Goal: Transaction & Acquisition: Purchase product/service

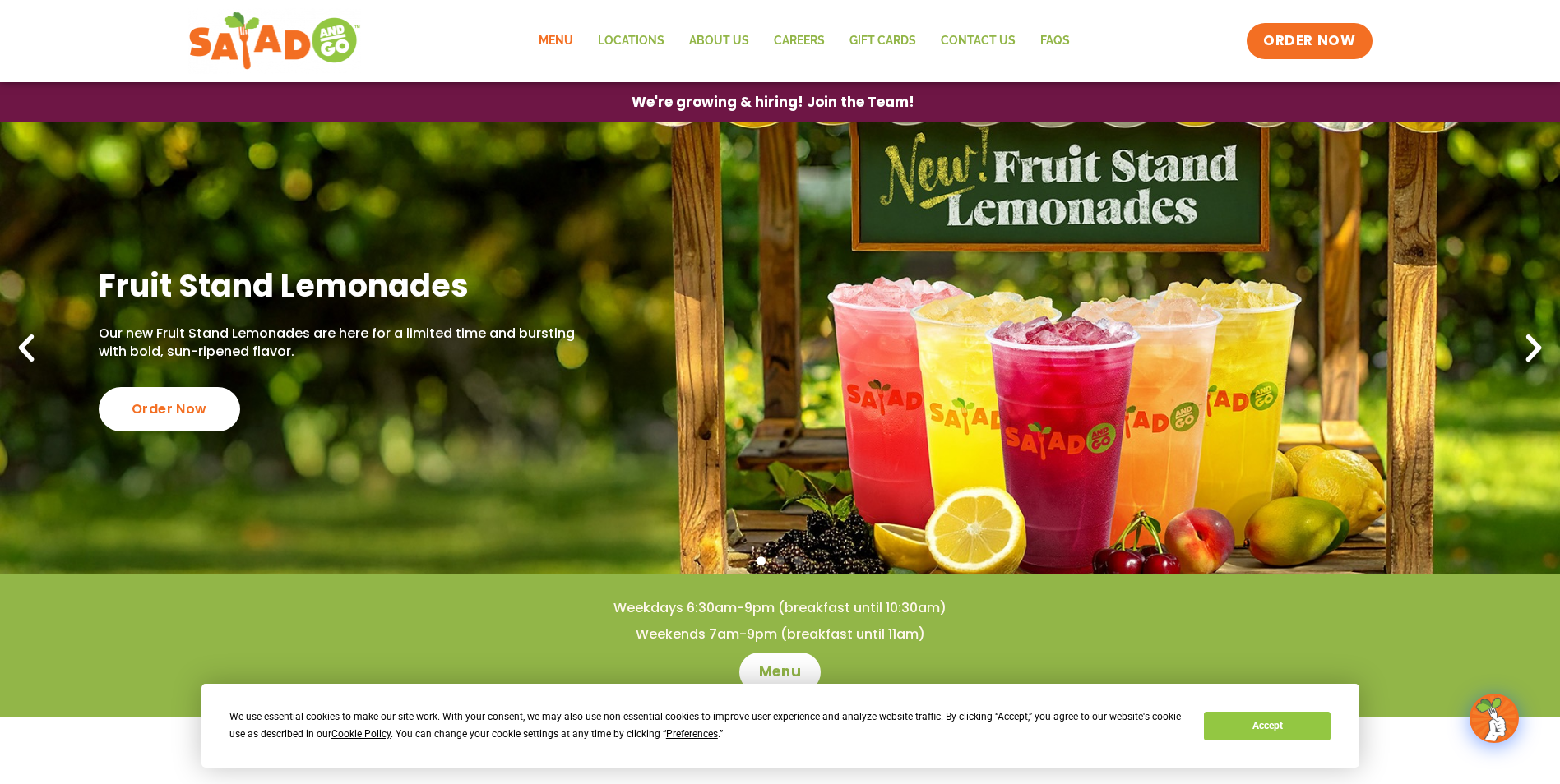
click at [545, 36] on link "Menu" at bounding box center [556, 41] width 59 height 38
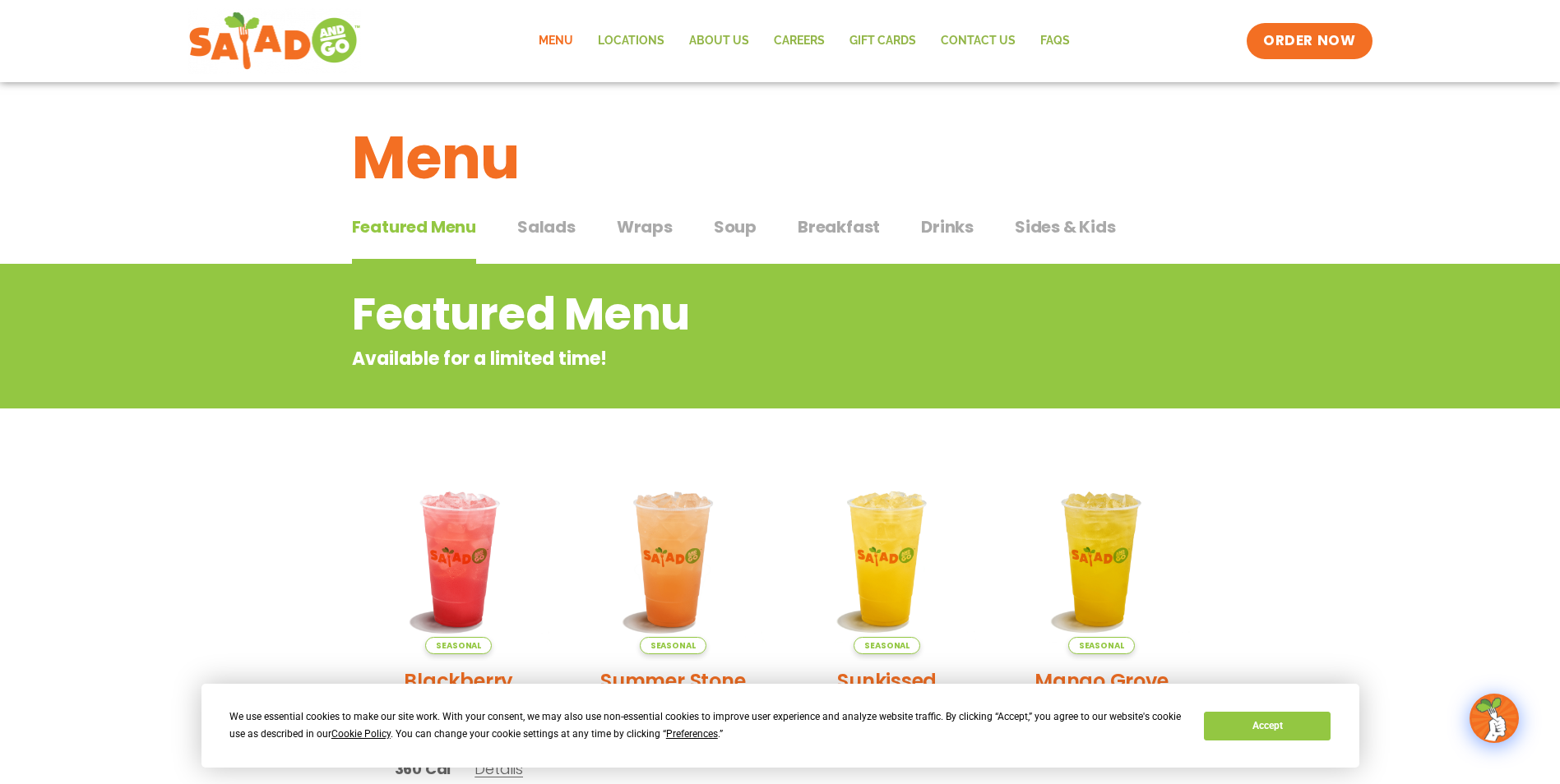
click at [565, 223] on span "Salads" at bounding box center [545, 227] width 58 height 25
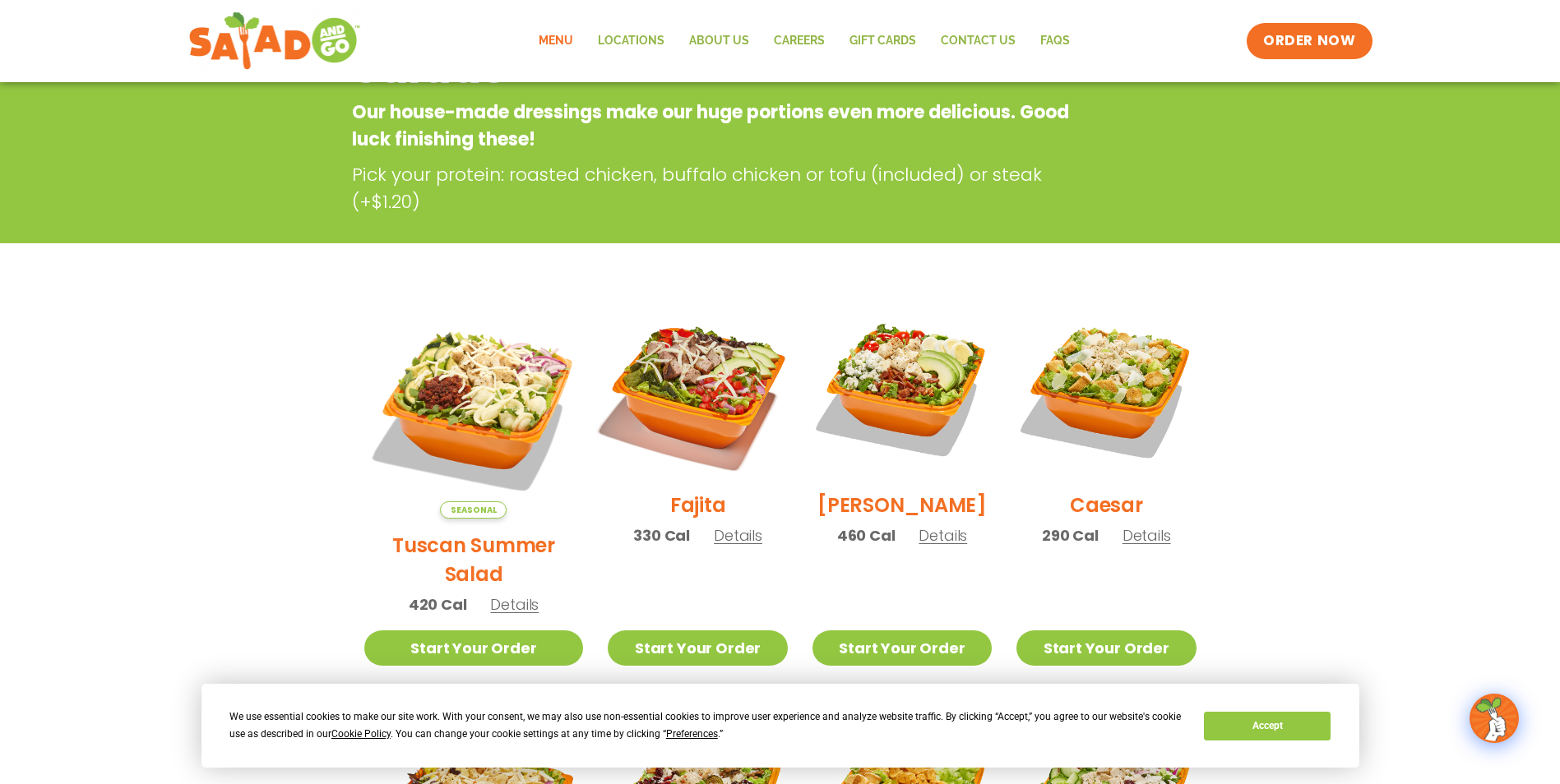
scroll to position [329, 0]
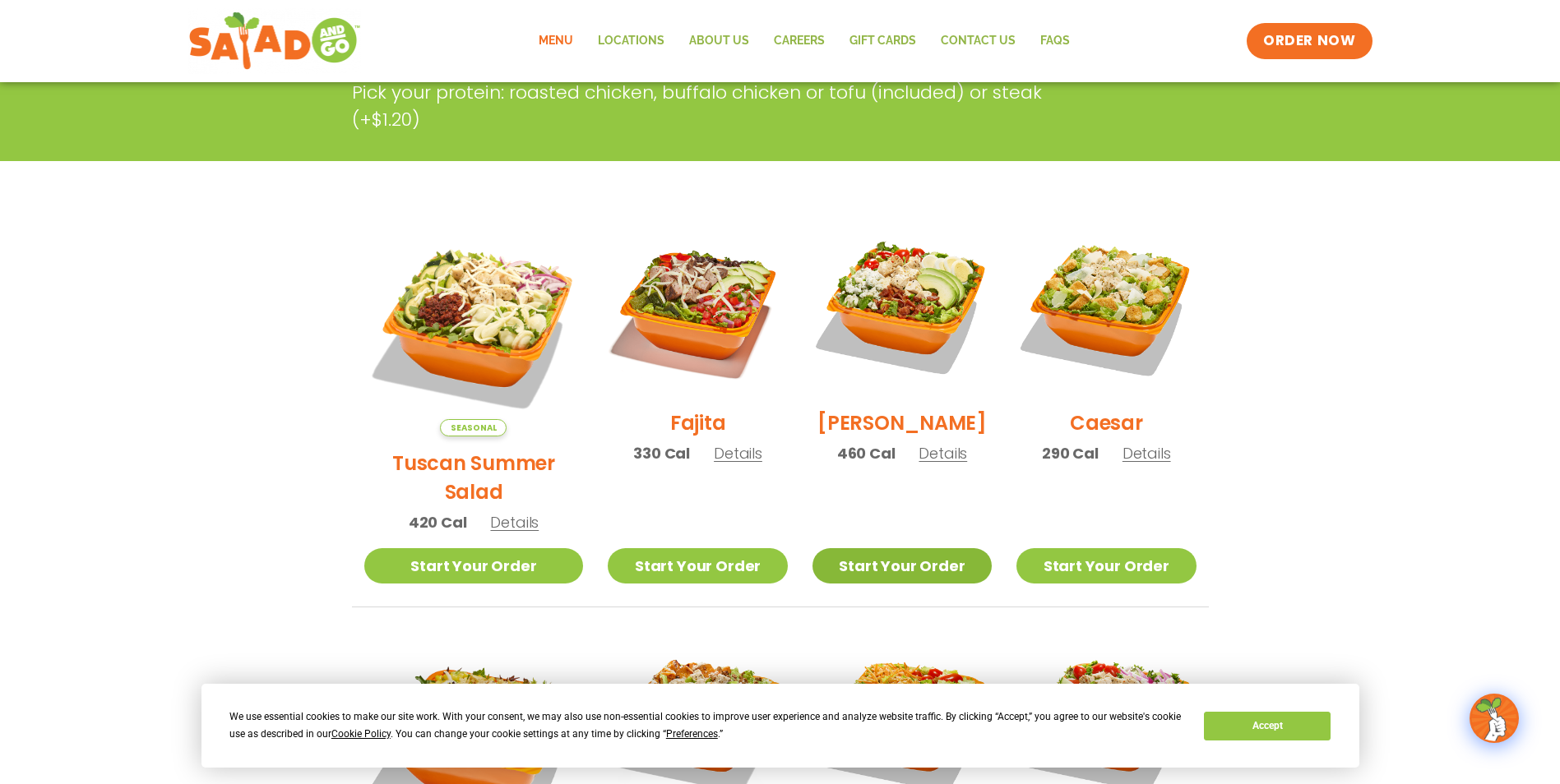
click at [910, 548] on link "Start Your Order" at bounding box center [902, 566] width 179 height 36
